Goal: Understand process/instructions: Learn how to perform a task or action

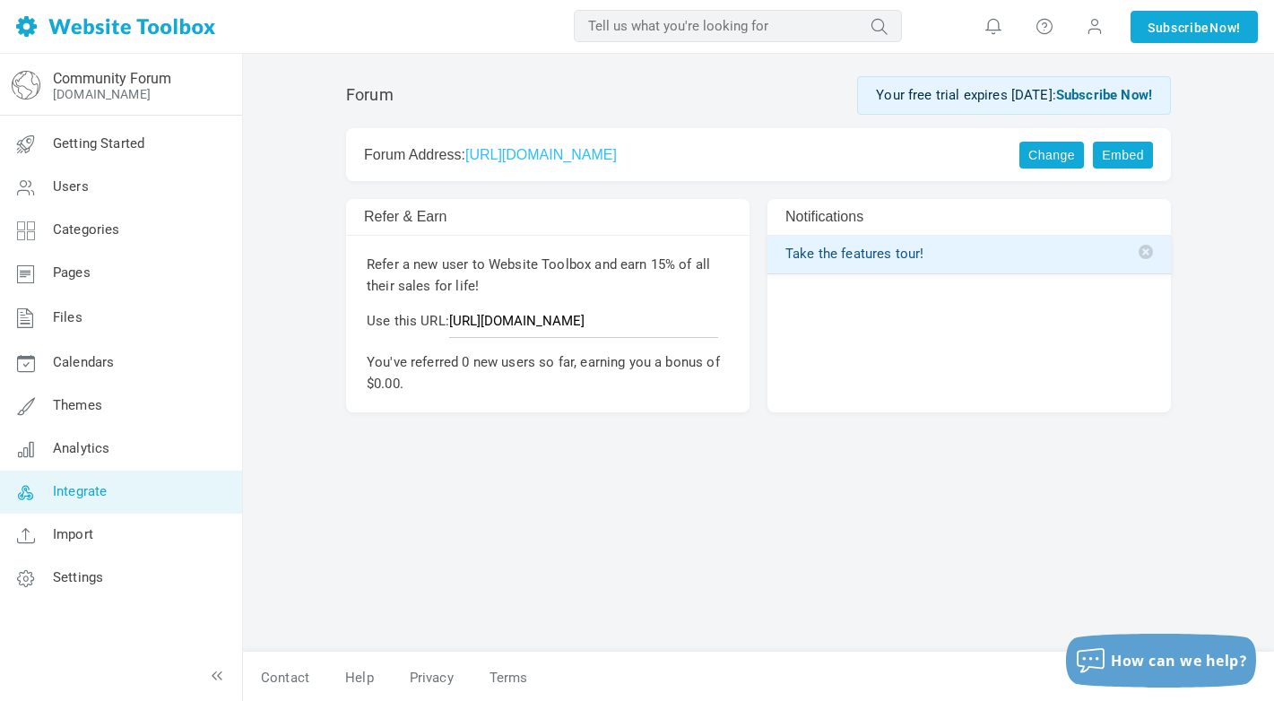
click at [89, 495] on span "Integrate" at bounding box center [80, 491] width 54 height 16
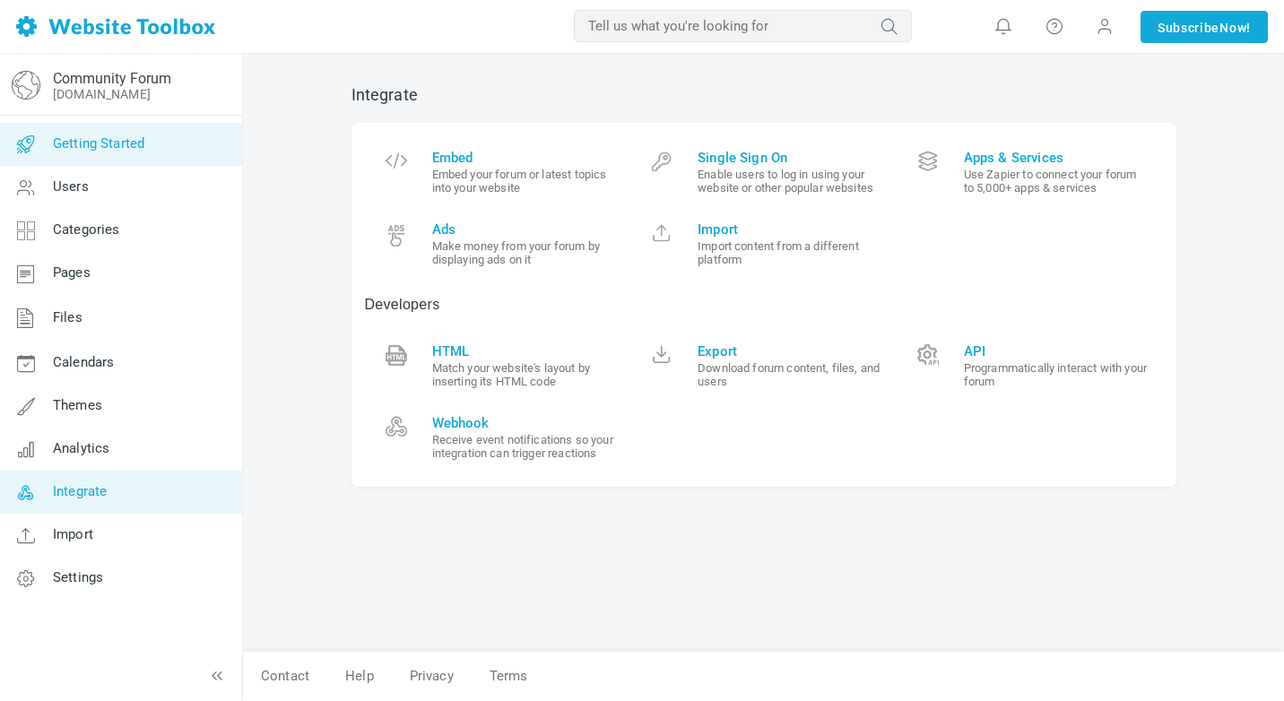
click at [97, 154] on link "Getting Started" at bounding box center [120, 144] width 243 height 43
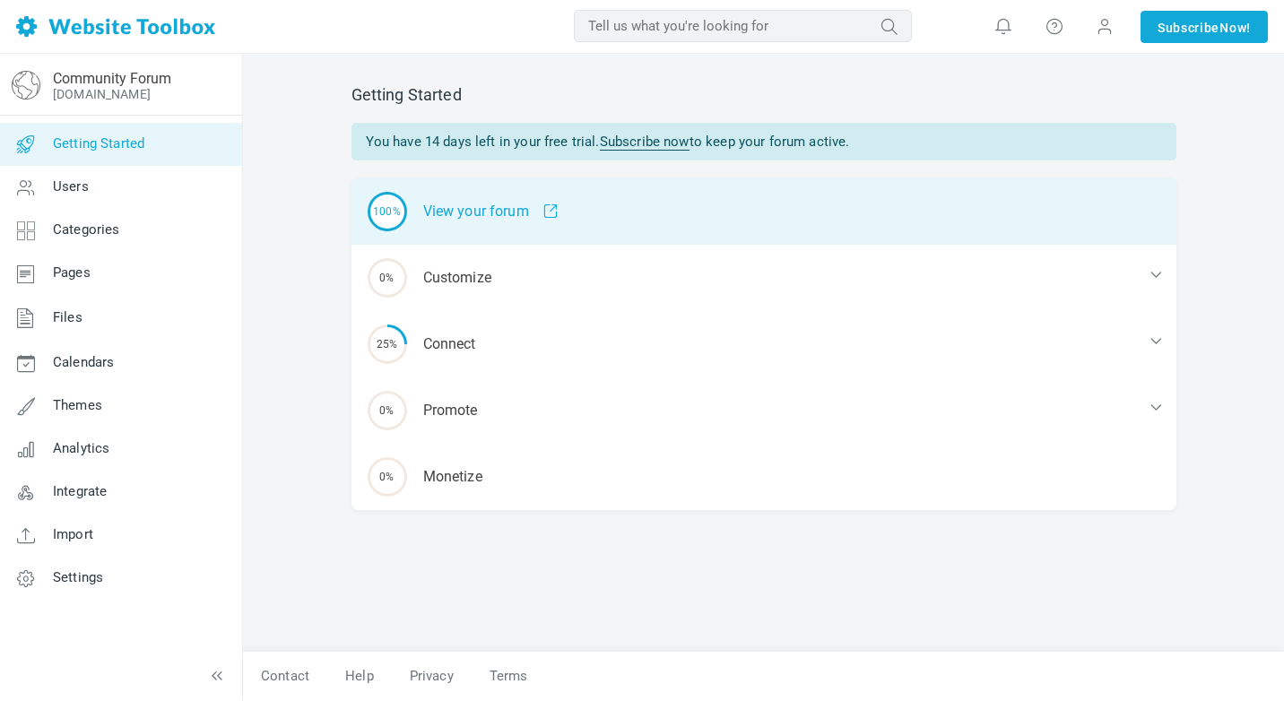
click at [473, 213] on div "100% View your forum" at bounding box center [763, 211] width 825 height 66
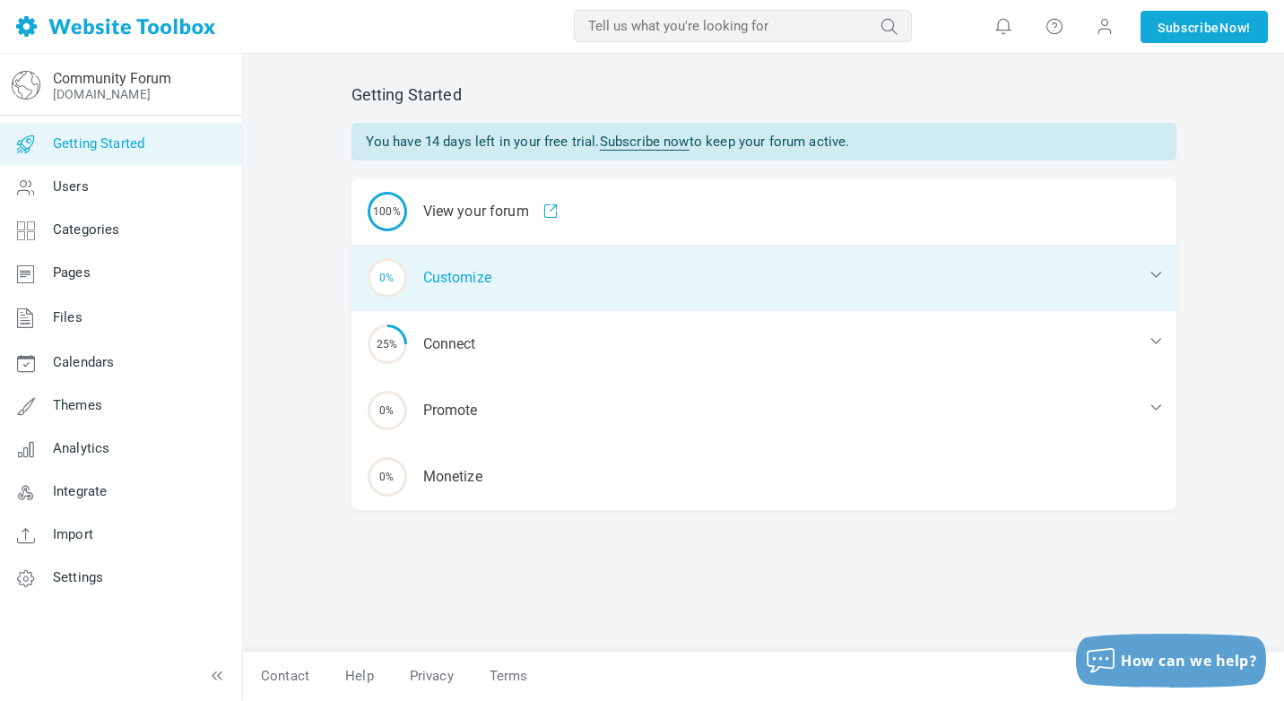
click at [454, 281] on div "0% Customize" at bounding box center [763, 278] width 825 height 66
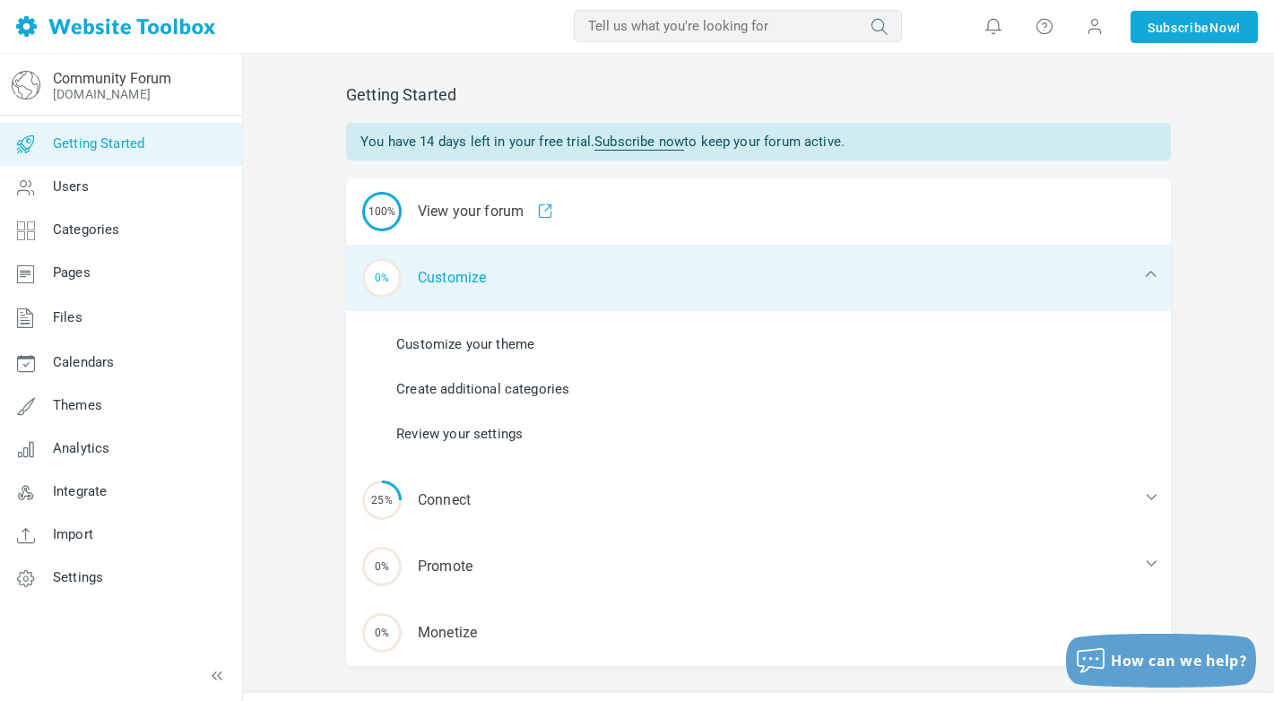
click at [453, 280] on div "0% Customize" at bounding box center [758, 278] width 825 height 66
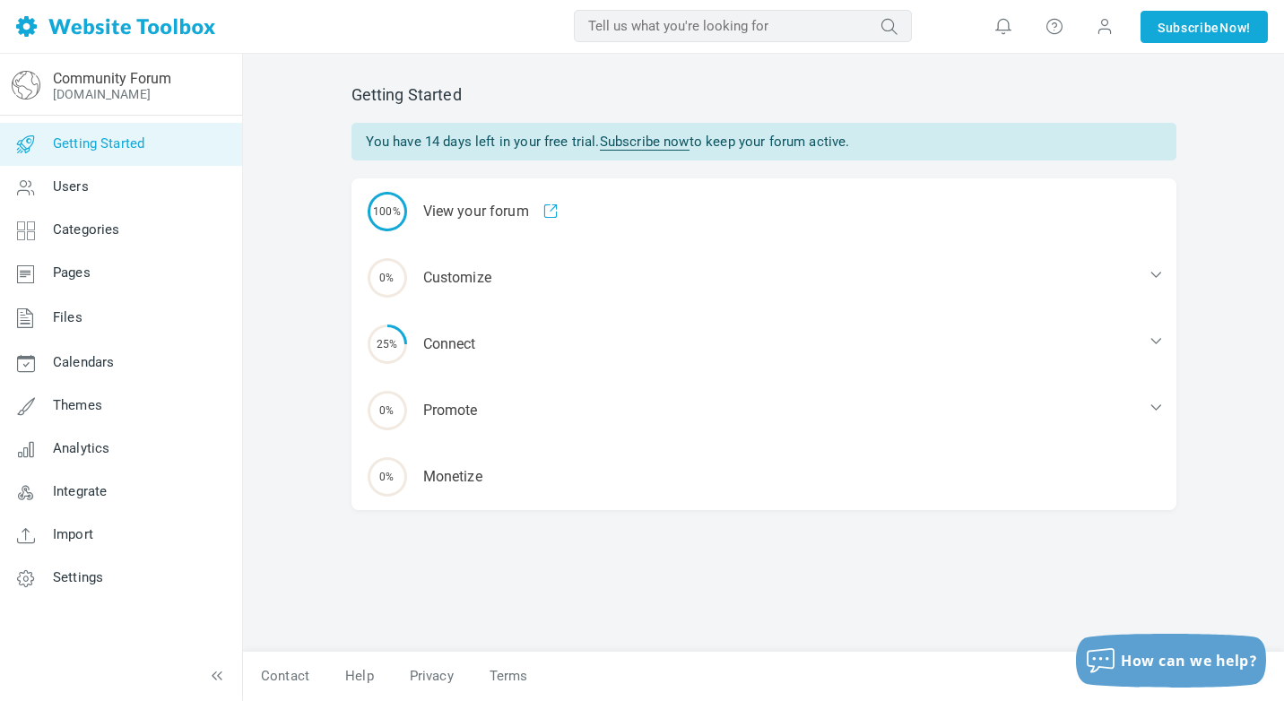
click at [134, 149] on span "Getting Started" at bounding box center [98, 143] width 91 height 16
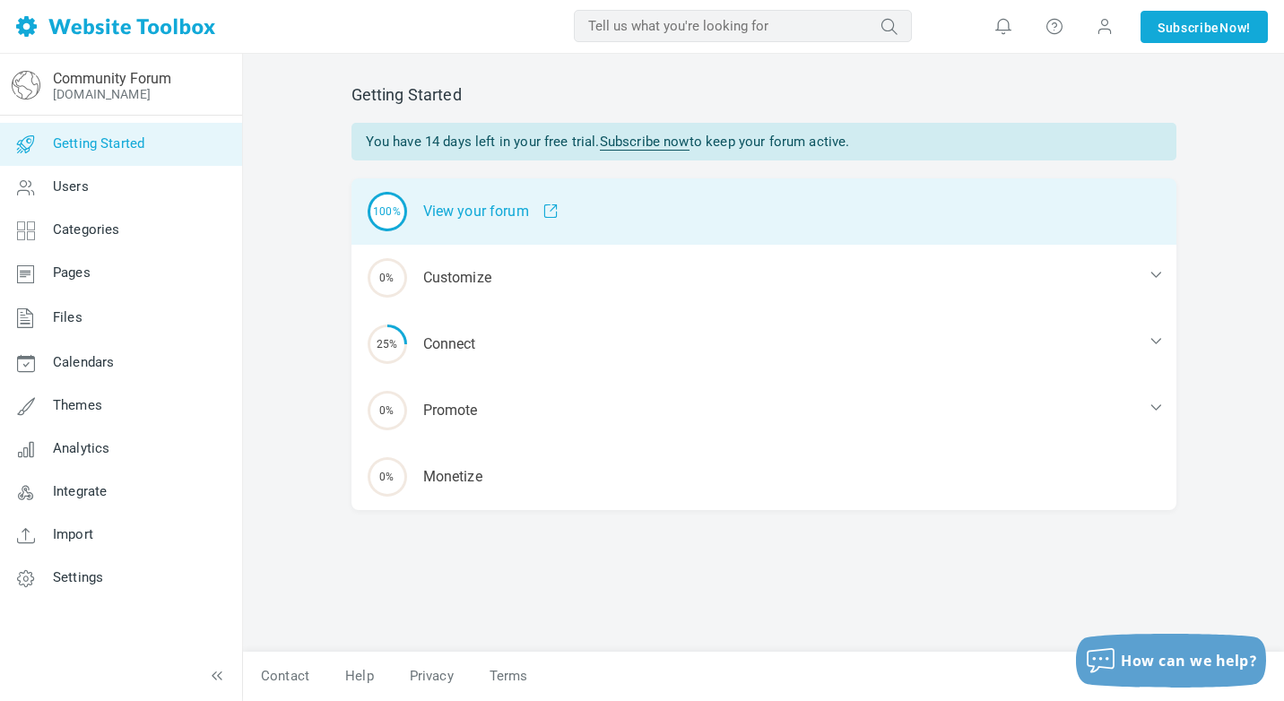
click at [490, 230] on div "100% View your forum" at bounding box center [763, 211] width 825 height 66
click at [461, 228] on div "100% View your forum" at bounding box center [763, 211] width 825 height 66
